Goal: Task Accomplishment & Management: Use online tool/utility

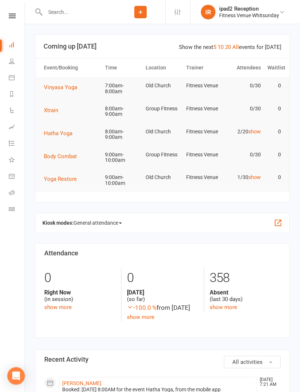
click at [9, 48] on link "Dashboard" at bounding box center [17, 45] width 16 height 16
click at [12, 75] on icon at bounding box center [12, 78] width 6 height 6
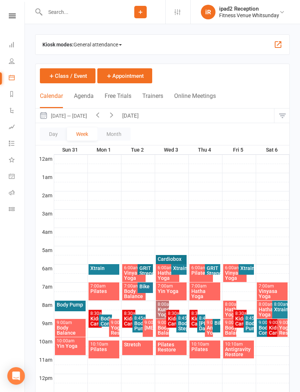
click at [261, 311] on div "Hatha Yoga" at bounding box center [268, 312] width 21 height 10
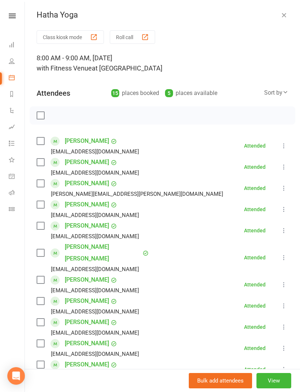
click at [62, 34] on button "Class kiosk mode" at bounding box center [70, 37] width 67 height 14
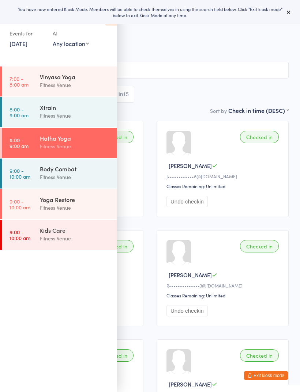
click at [122, 54] on span "Old Church" at bounding box center [149, 52] width 277 height 7
click at [136, 48] on span "Fitness Venue" at bounding box center [144, 44] width 266 height 7
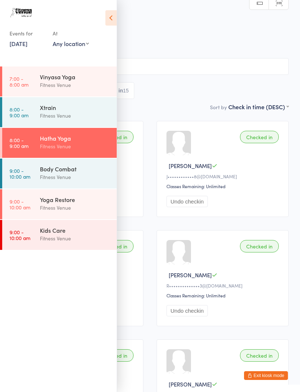
click at [128, 56] on div "Hatha Yoga Check-in [DATE] 8:00am Fitness Venue Old [DEMOGRAPHIC_DATA] Manual s…" at bounding box center [149, 56] width 277 height 92
click at [109, 22] on icon at bounding box center [110, 17] width 11 height 15
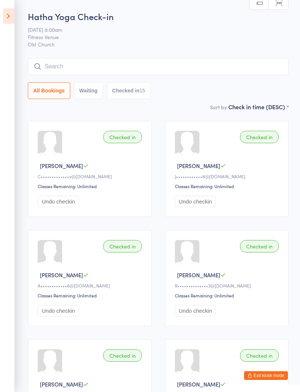
click at [13, 15] on icon at bounding box center [8, 15] width 11 height 15
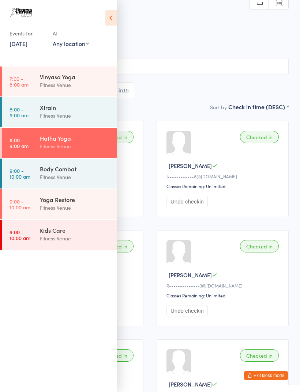
click at [25, 46] on link "[DATE]" at bounding box center [19, 43] width 18 height 8
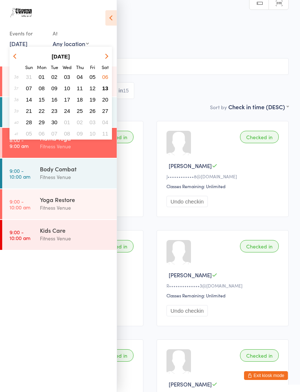
click at [105, 88] on span "13" at bounding box center [105, 88] width 6 height 6
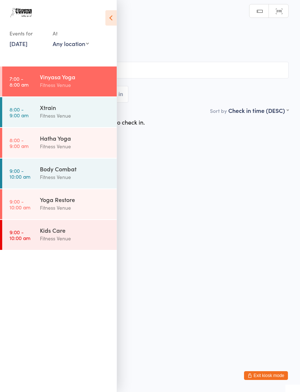
click at [114, 22] on icon at bounding box center [110, 17] width 11 height 15
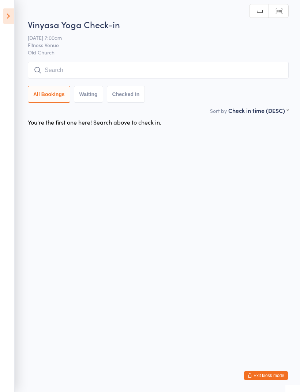
click at [11, 14] on icon at bounding box center [8, 15] width 11 height 15
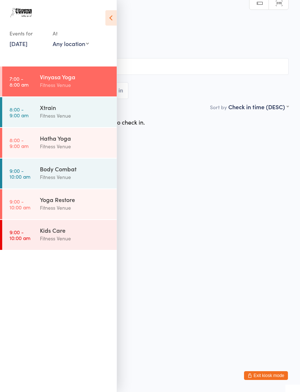
click at [37, 143] on link "8:00 - 9:00 am Hatha Yoga Fitness Venue" at bounding box center [59, 143] width 114 height 30
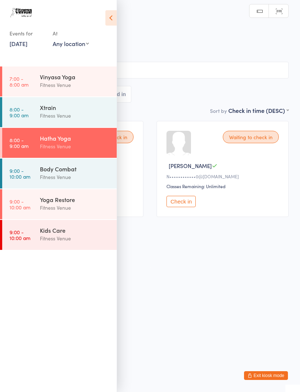
click at [106, 19] on icon at bounding box center [110, 17] width 11 height 15
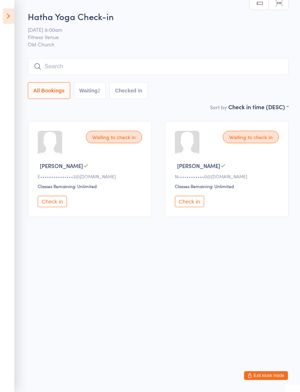
click at [124, 60] on input "search" at bounding box center [158, 66] width 261 height 17
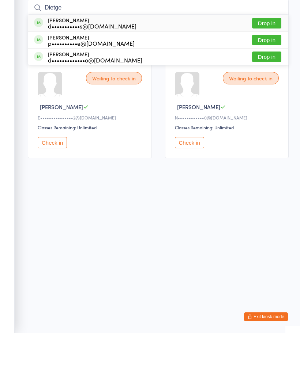
type input "Dietge"
click at [266, 77] on button "Drop in" at bounding box center [266, 82] width 29 height 11
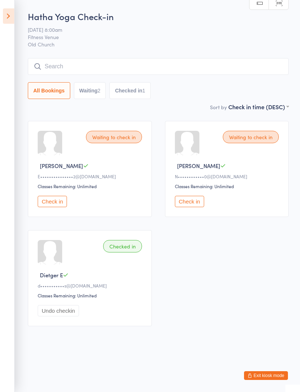
click at [165, 67] on input "search" at bounding box center [158, 66] width 261 height 17
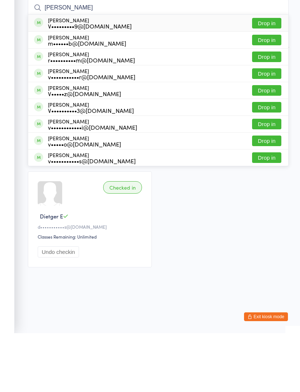
type input "Vicki"
click at [265, 77] on button "Drop in" at bounding box center [266, 82] width 29 height 11
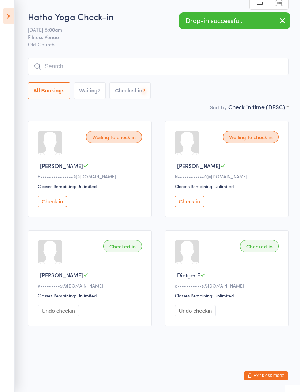
click at [283, 21] on icon "button" at bounding box center [282, 20] width 9 height 9
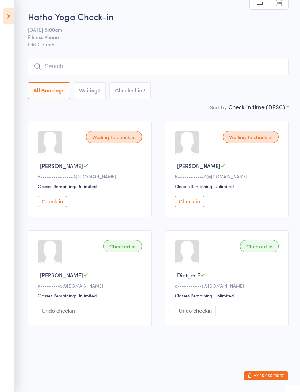
click at [196, 59] on input "search" at bounding box center [158, 66] width 261 height 17
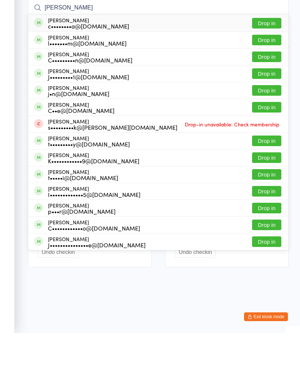
type input "Claire"
click at [266, 77] on button "Drop in" at bounding box center [266, 82] width 29 height 11
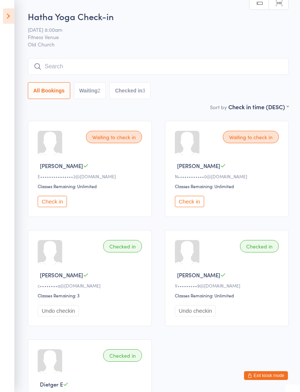
click at [142, 74] on input "search" at bounding box center [158, 66] width 261 height 17
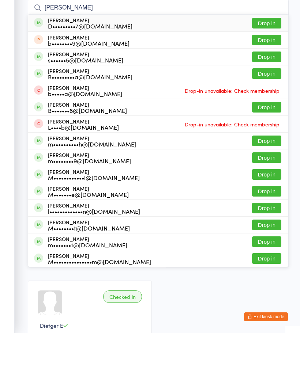
type input "Melinda"
click at [272, 77] on button "Drop in" at bounding box center [266, 82] width 29 height 11
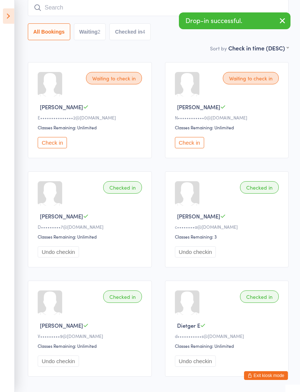
click at [281, 19] on icon "button" at bounding box center [282, 20] width 9 height 9
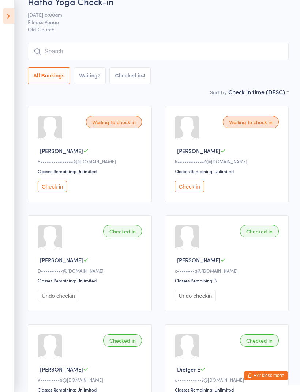
scroll to position [0, 0]
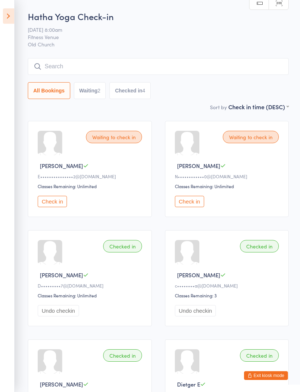
click at [192, 67] on input "search" at bounding box center [158, 66] width 261 height 17
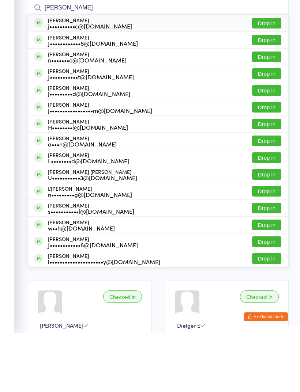
type input "Joanne"
click at [271, 94] on button "Drop in" at bounding box center [266, 99] width 29 height 11
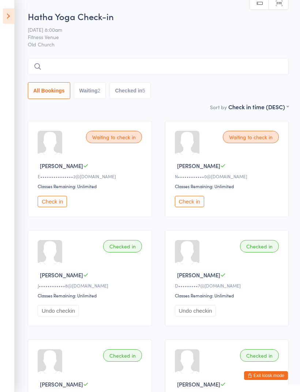
click at [42, 207] on button "Check in" at bounding box center [52, 201] width 29 height 11
click at [47, 205] on button "Check in" at bounding box center [52, 201] width 29 height 11
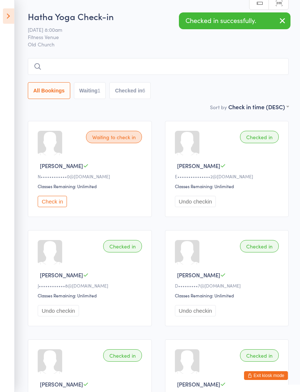
click at [49, 207] on button "Check in" at bounding box center [52, 201] width 29 height 11
